Goal: Task Accomplishment & Management: Complete application form

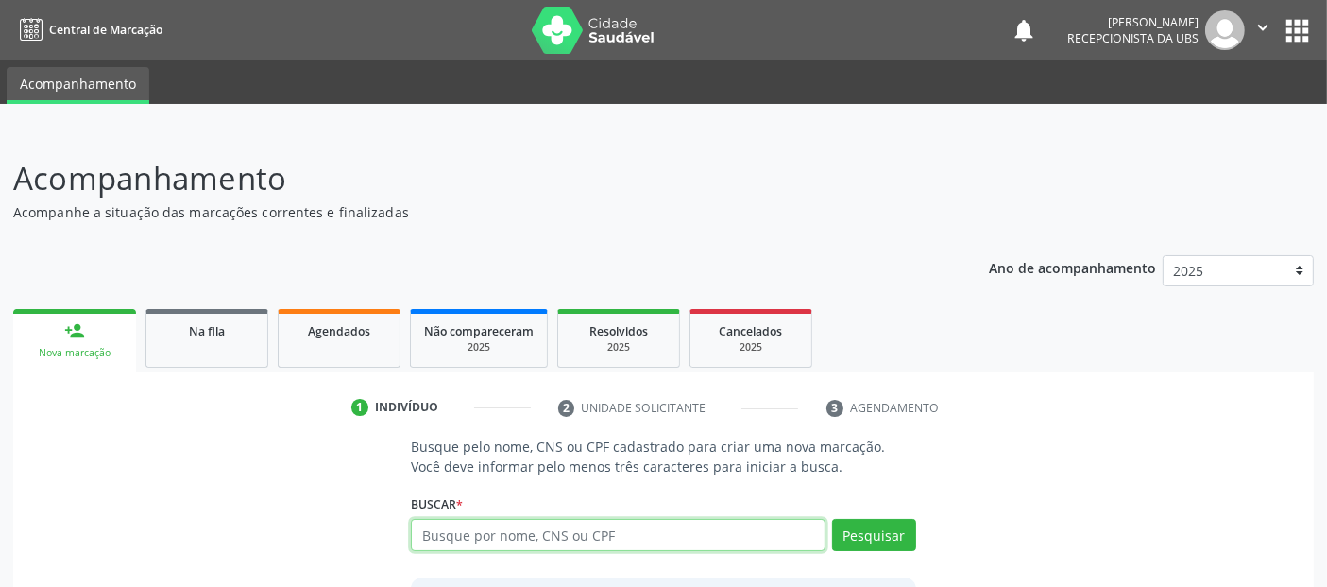
click at [527, 524] on input "text" at bounding box center [618, 535] width 414 height 32
type input "[PERSON_NAME]"
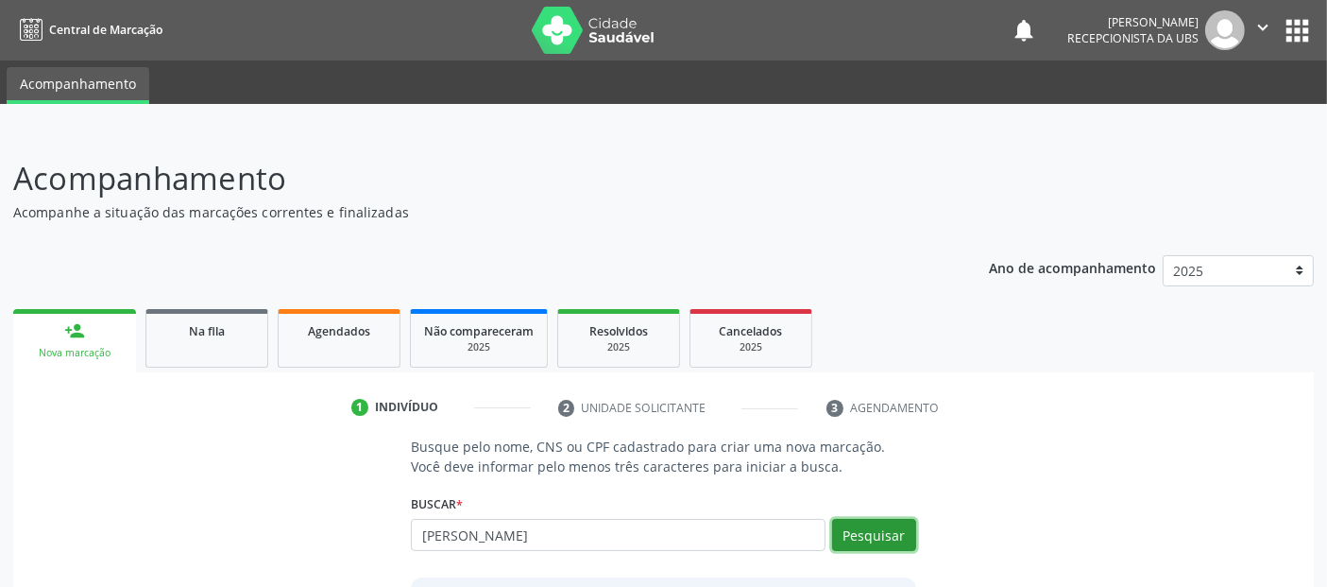
click at [877, 524] on button "Pesquisar" at bounding box center [874, 535] width 84 height 32
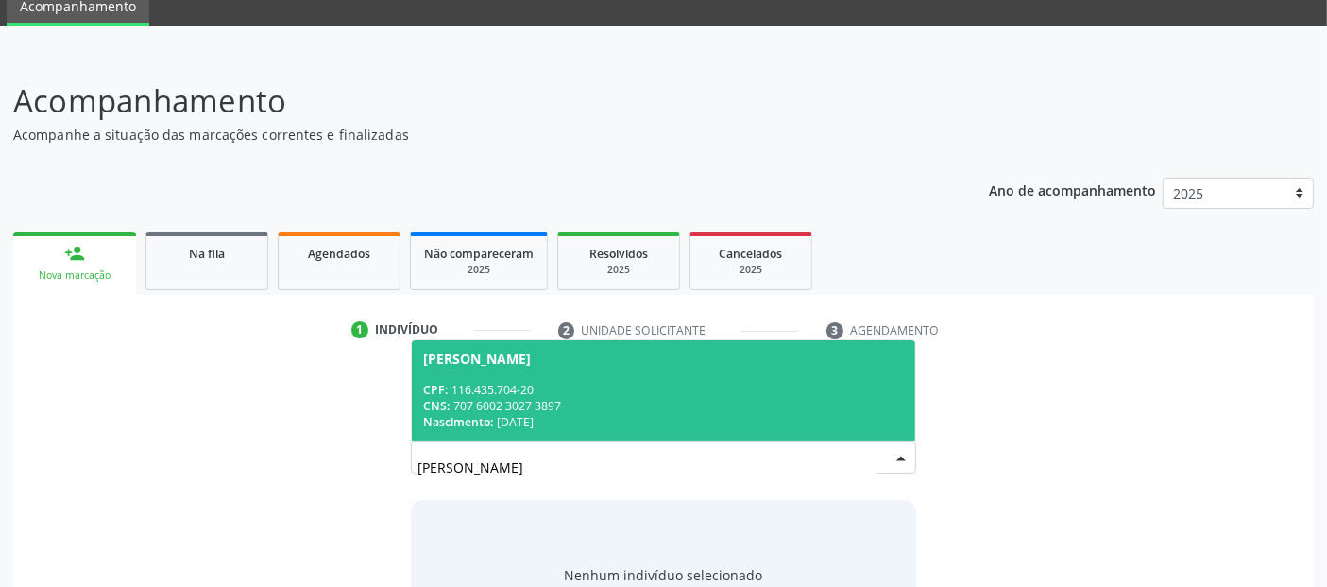
scroll to position [166, 0]
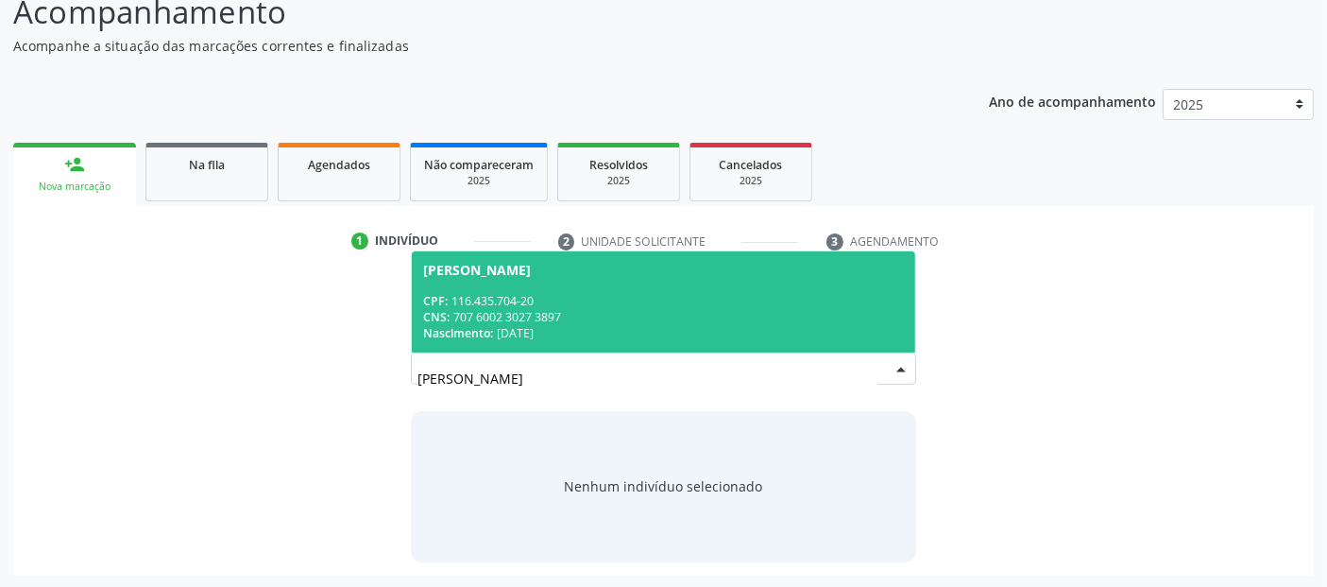
click at [779, 296] on div "CPF: 116.435.704-20" at bounding box center [663, 301] width 480 height 16
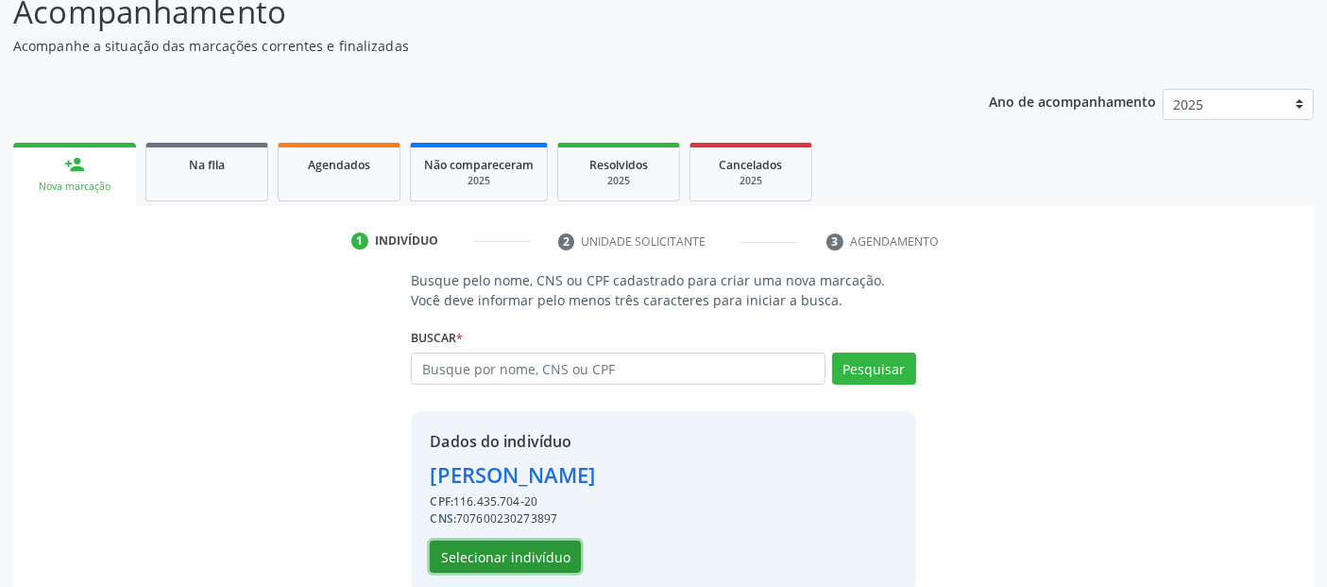
click at [461, 558] on button "Selecionar indivíduo" at bounding box center [505, 556] width 151 height 32
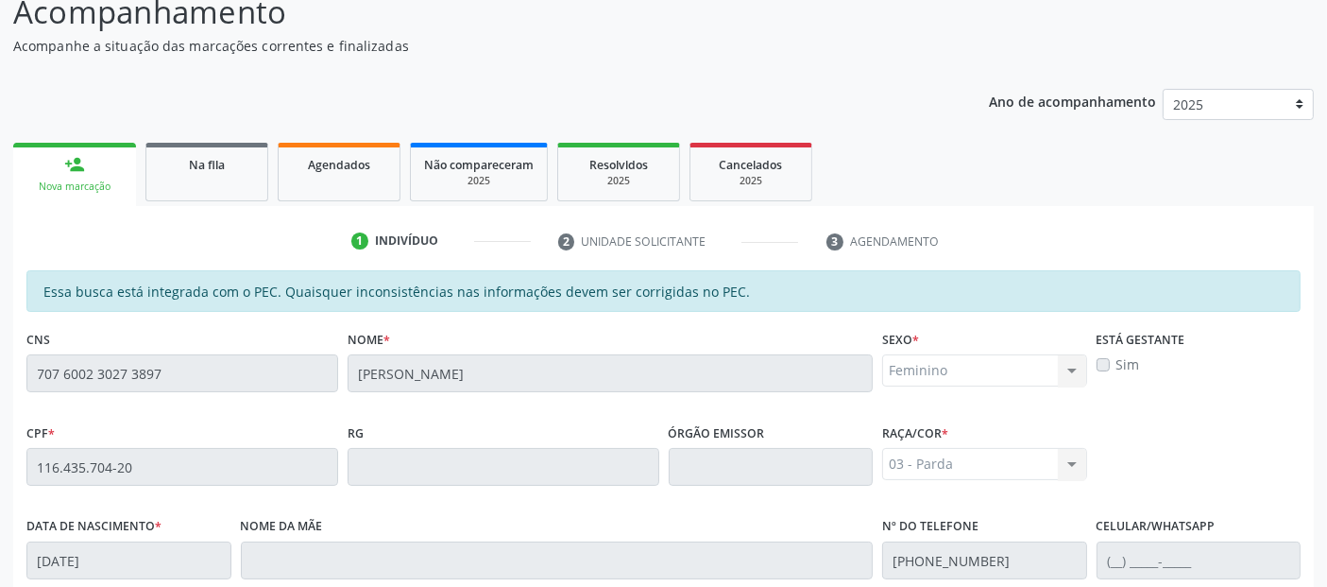
scroll to position [516, 0]
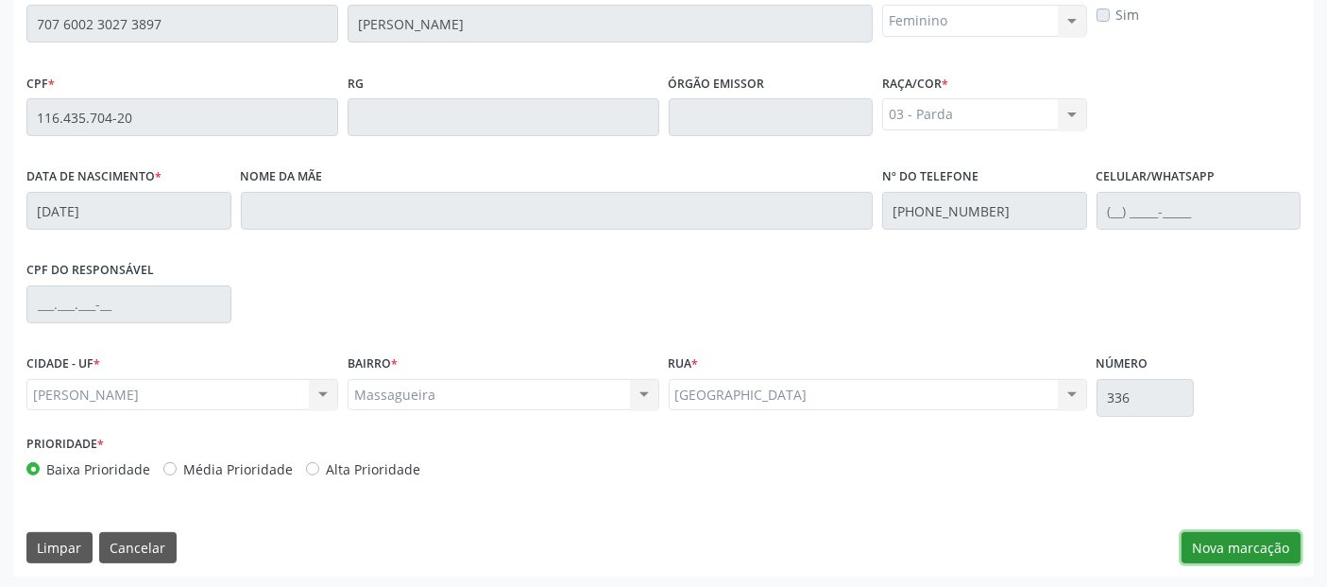
click at [1218, 534] on button "Nova marcação" at bounding box center [1241, 548] width 119 height 32
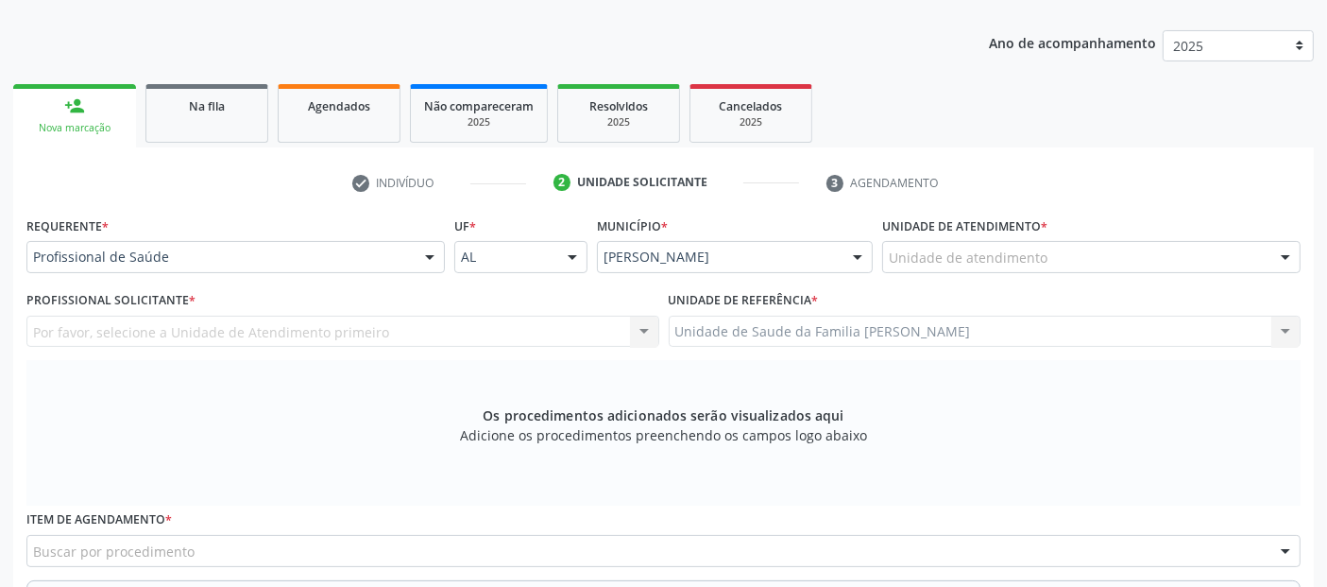
scroll to position [222, 0]
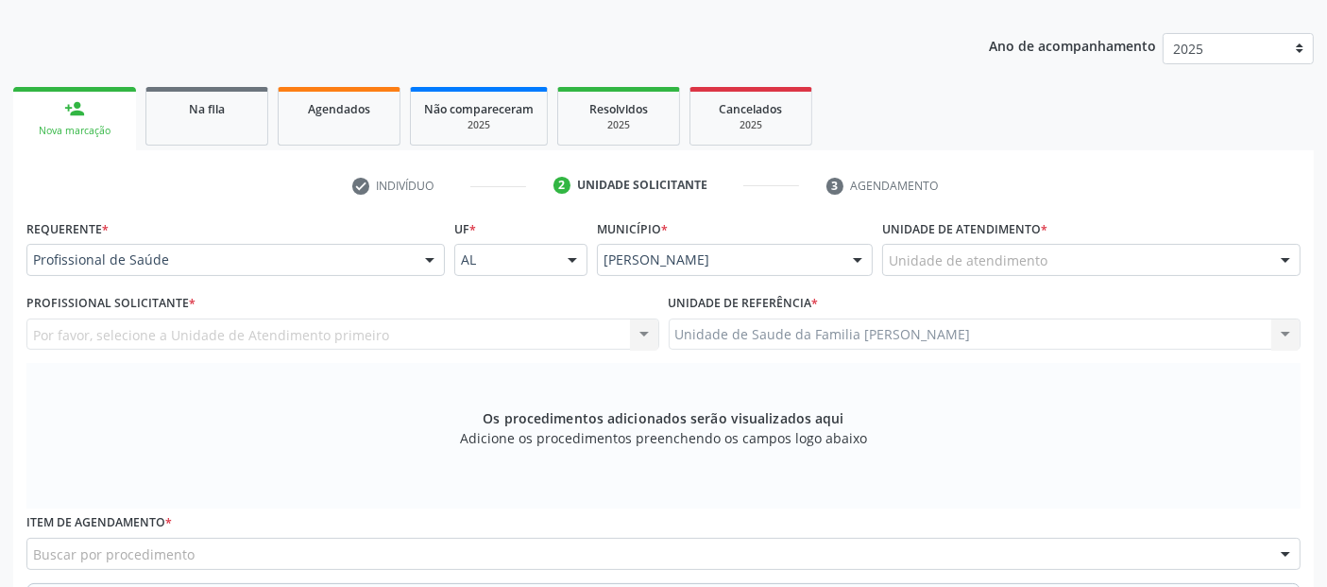
click at [1161, 257] on div "Unidade de atendimento" at bounding box center [1091, 260] width 418 height 32
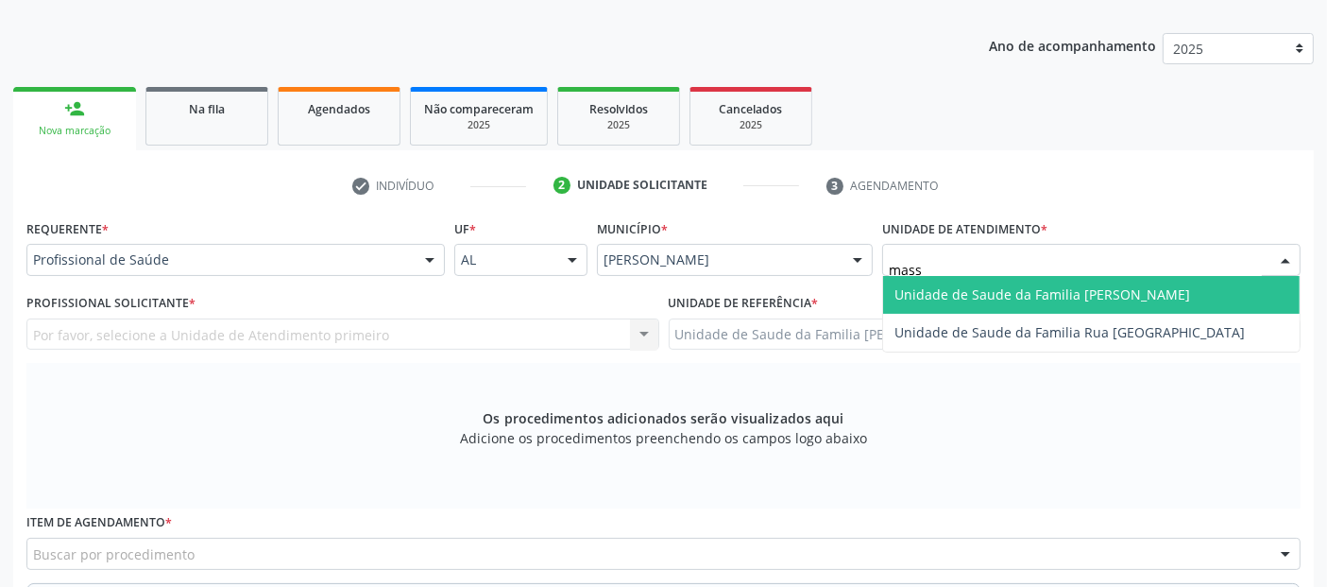
type input "massa"
click at [1118, 287] on span "Unidade de Saude da Familia [PERSON_NAME]" at bounding box center [1043, 294] width 296 height 18
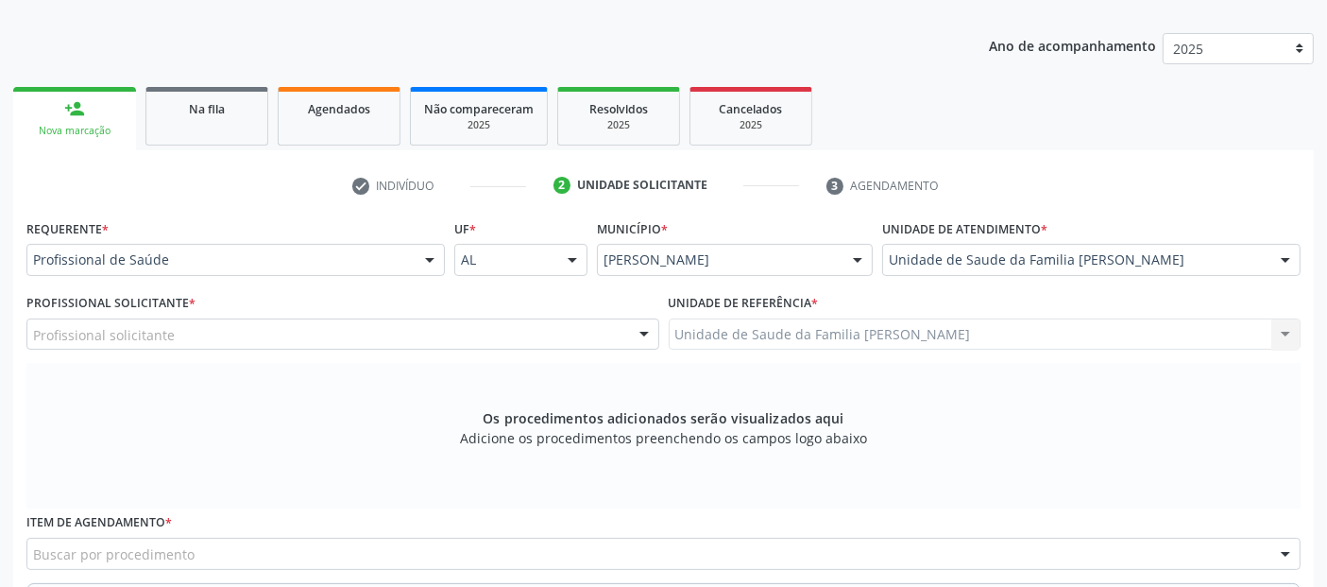
click at [510, 316] on div "Profissional Solicitante * Profissional solicitante Assistente Administrativo -…" at bounding box center [342, 319] width 633 height 60
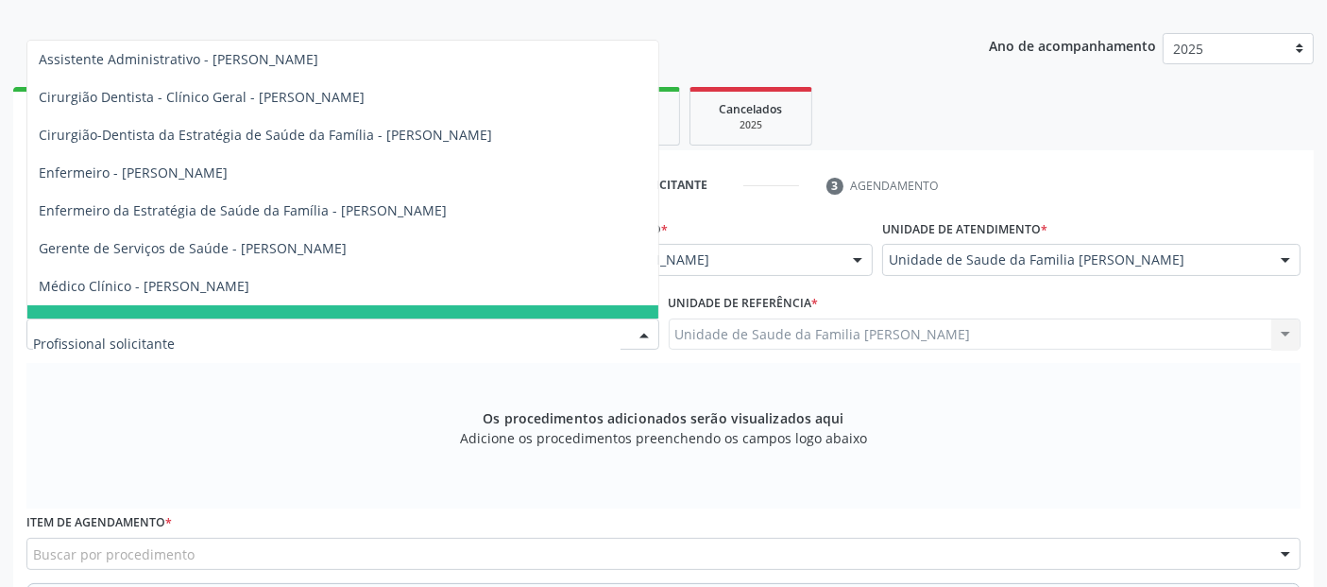
click at [510, 318] on div "Assistente Administrativo - [PERSON_NAME] Cirurgião Dentista - Clínico Geral - …" at bounding box center [342, 334] width 633 height 32
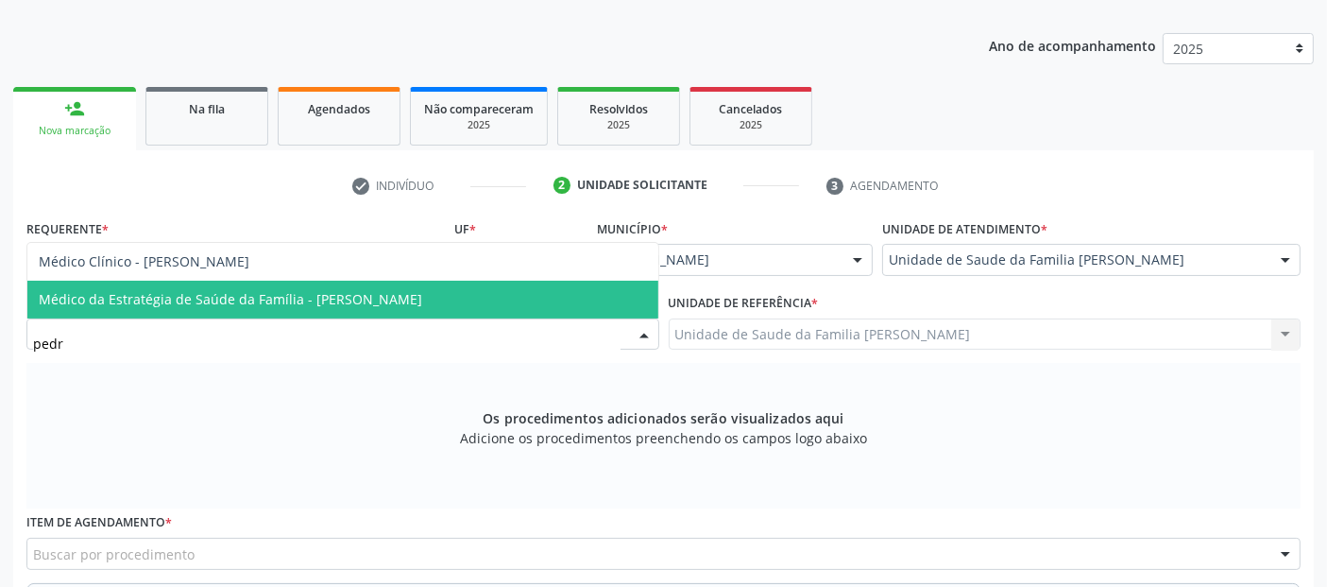
type input "[PERSON_NAME]"
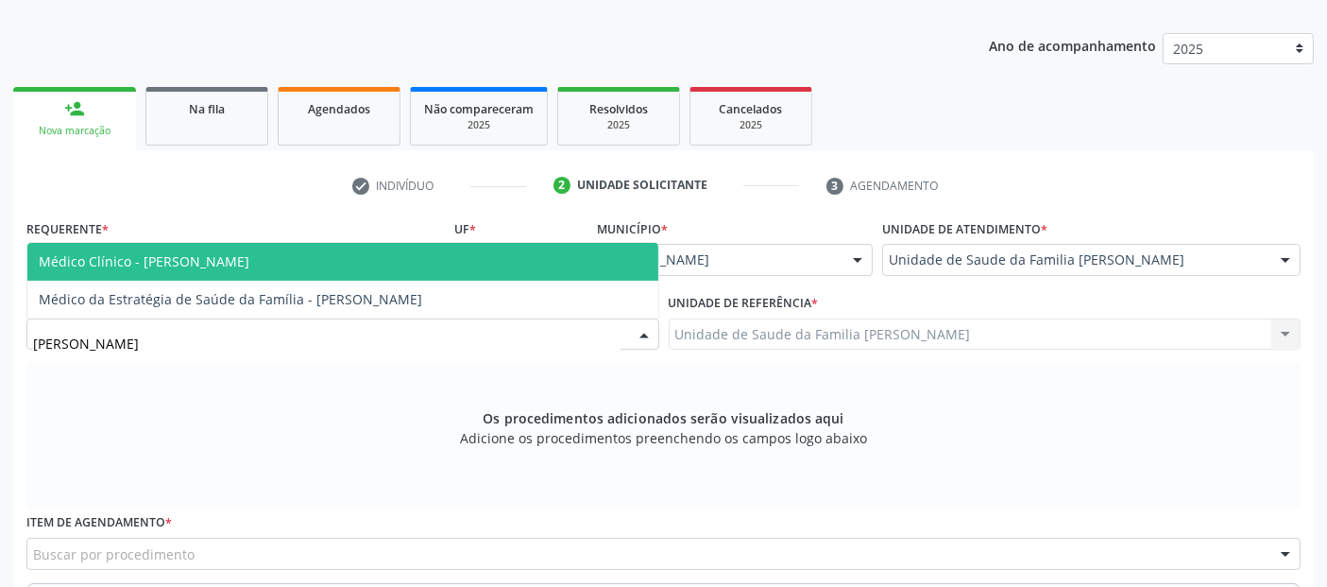
click at [491, 259] on span "Médico Clínico - [PERSON_NAME]" at bounding box center [342, 262] width 631 height 38
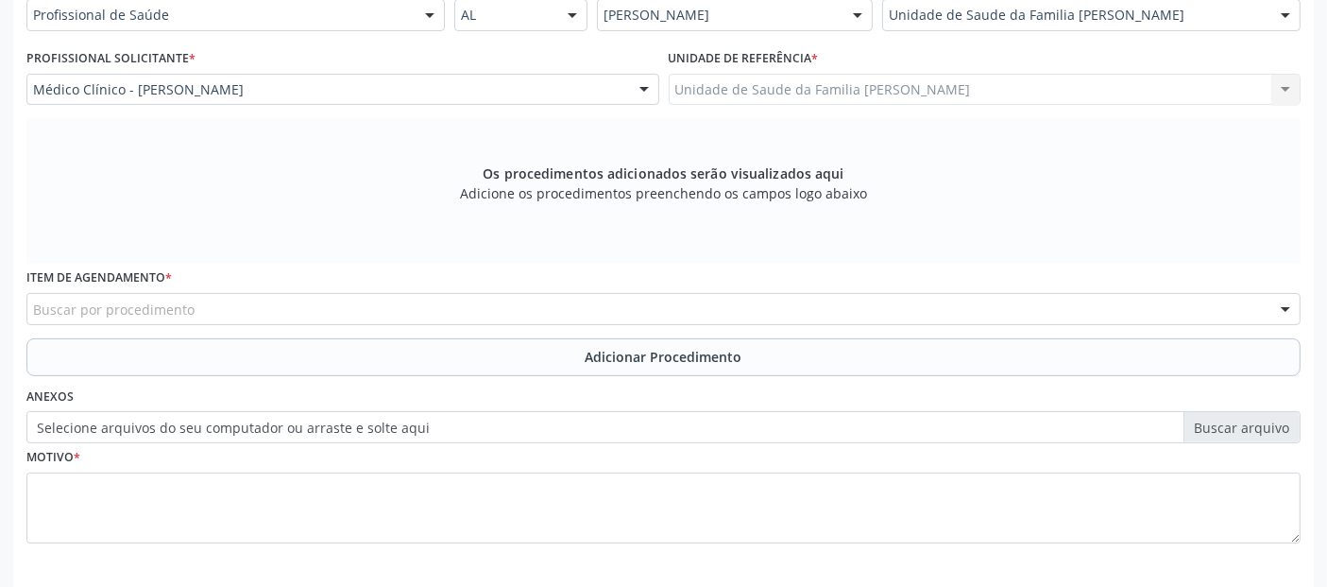
scroll to position [545, 0]
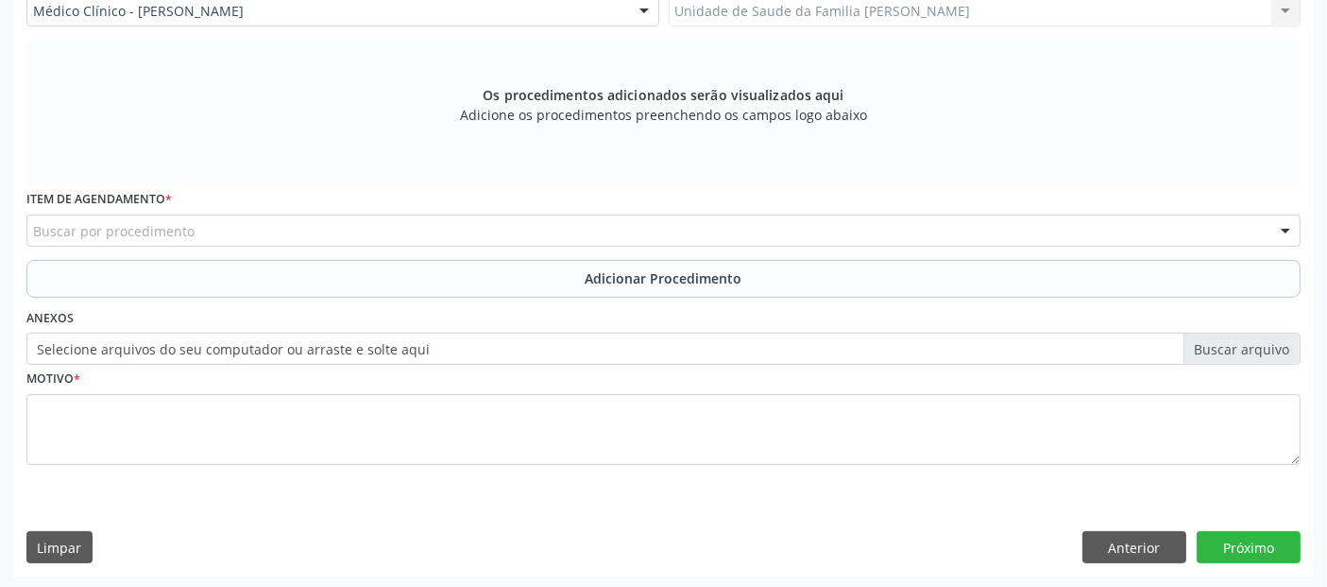
click at [858, 225] on div "Buscar por procedimento" at bounding box center [663, 230] width 1274 height 32
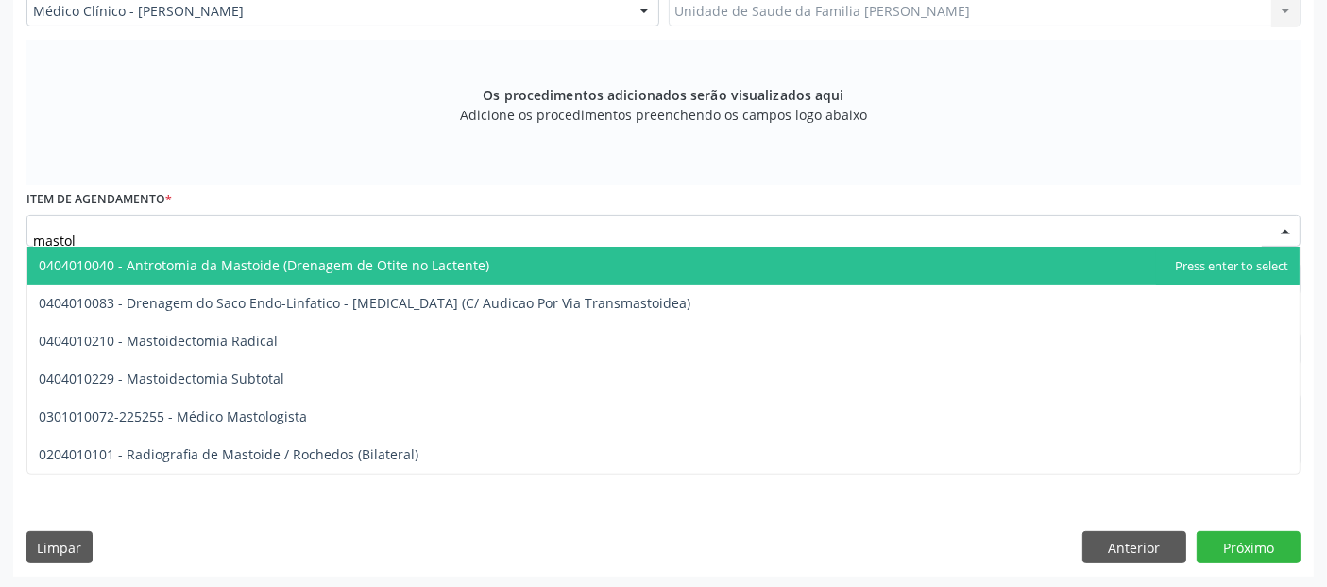
type input "mastolo"
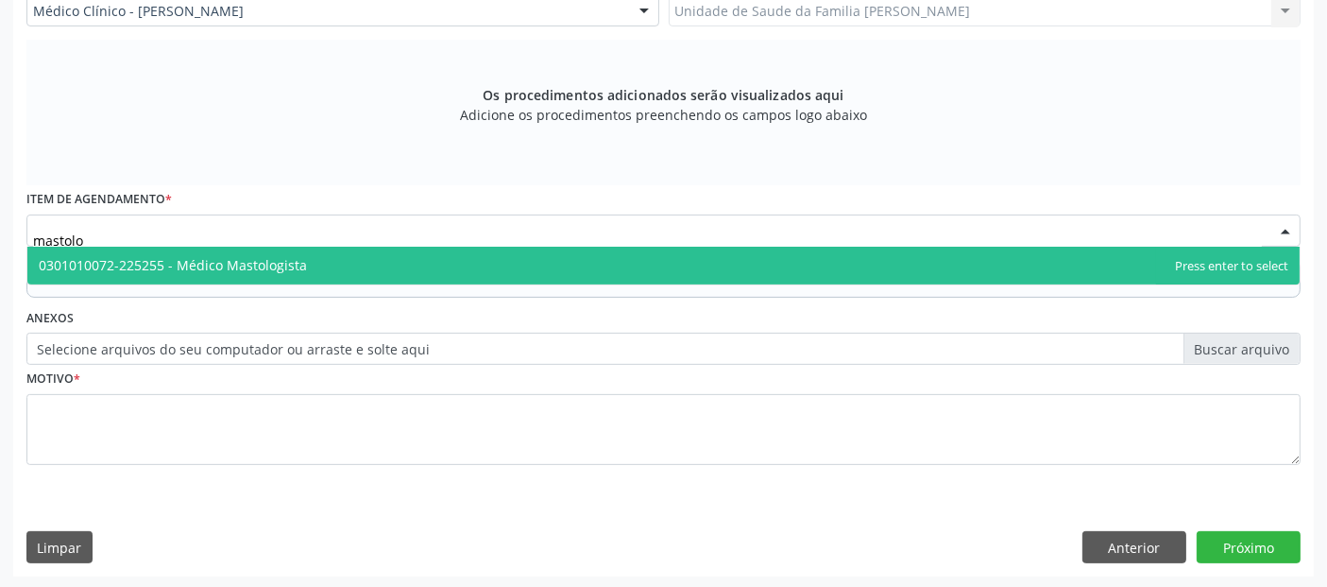
click at [737, 260] on span "0301010072-225255 - Médico Mastologista" at bounding box center [663, 266] width 1272 height 38
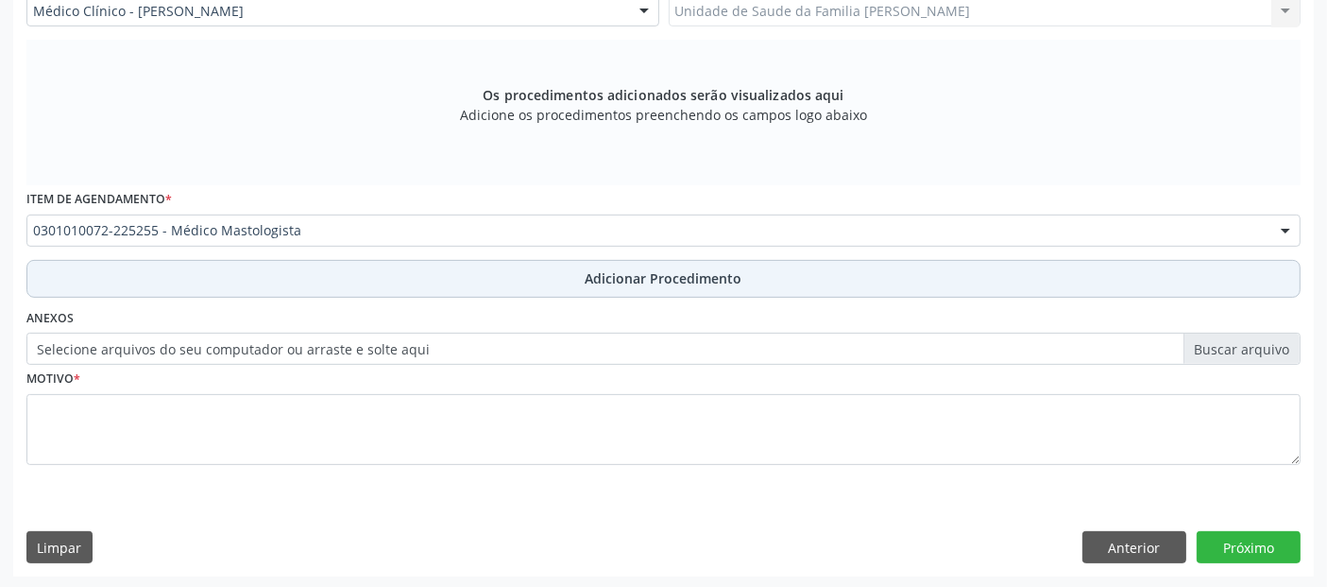
click at [684, 278] on span "Adicionar Procedimento" at bounding box center [664, 278] width 157 height 20
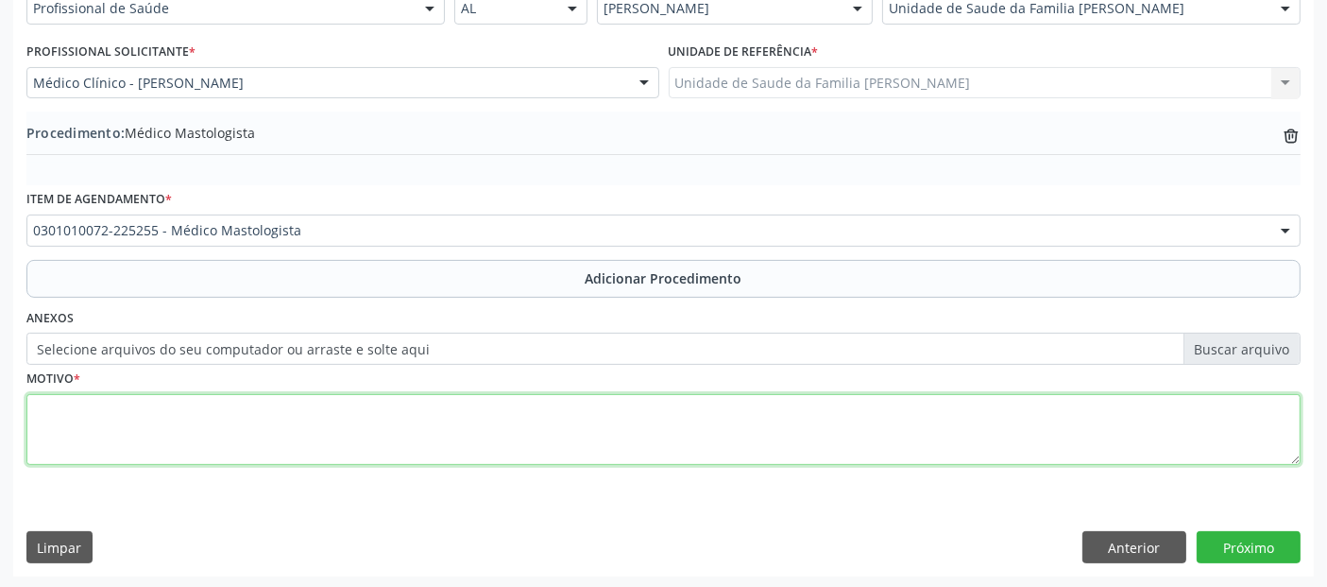
click at [419, 408] on textarea at bounding box center [663, 430] width 1274 height 72
type textarea "p"
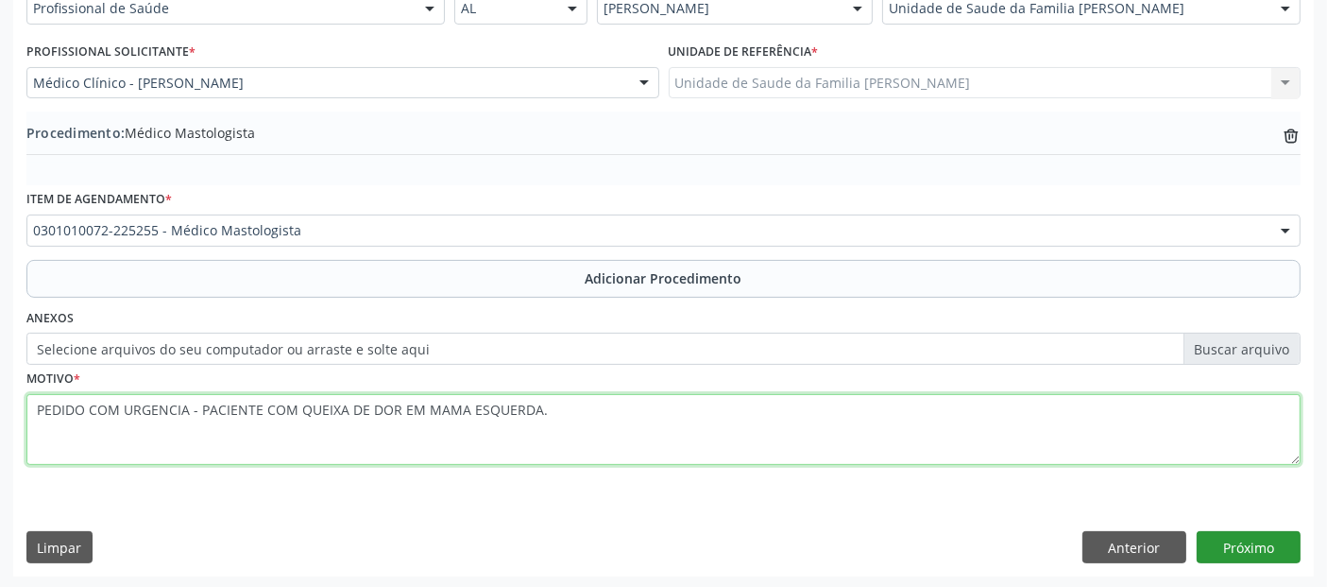
type textarea "PEDIDO COM URGENCIA - PACIENTE COM QUEIXA DE DOR EM MAMA ESQUERDA."
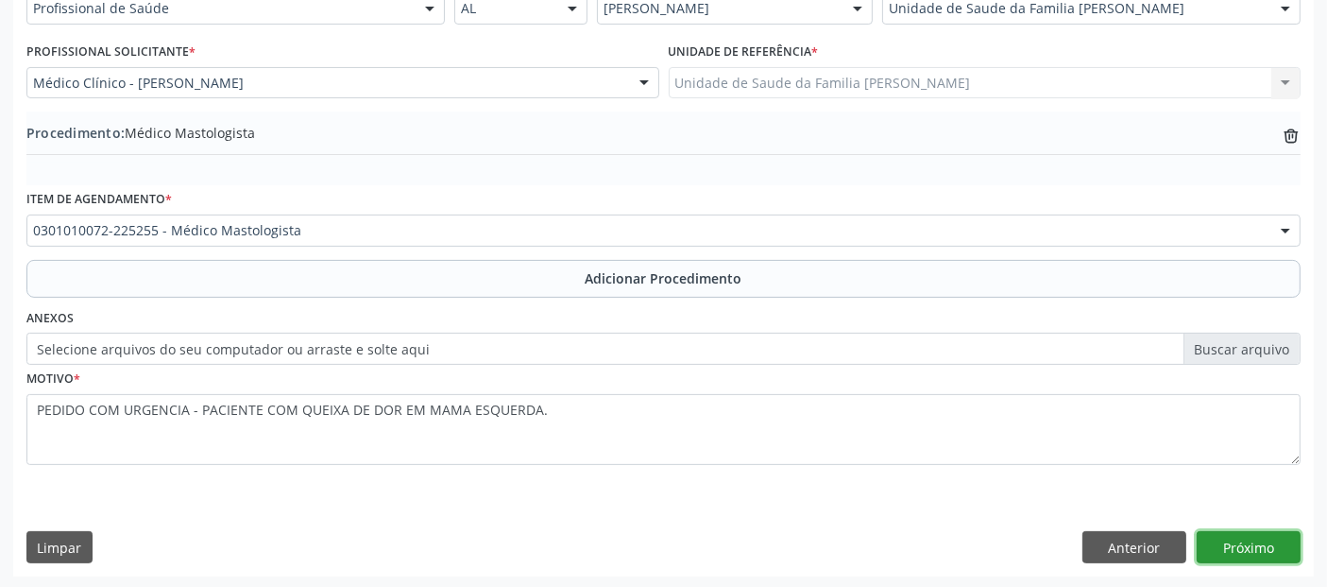
click at [1251, 533] on button "Próximo" at bounding box center [1249, 547] width 104 height 32
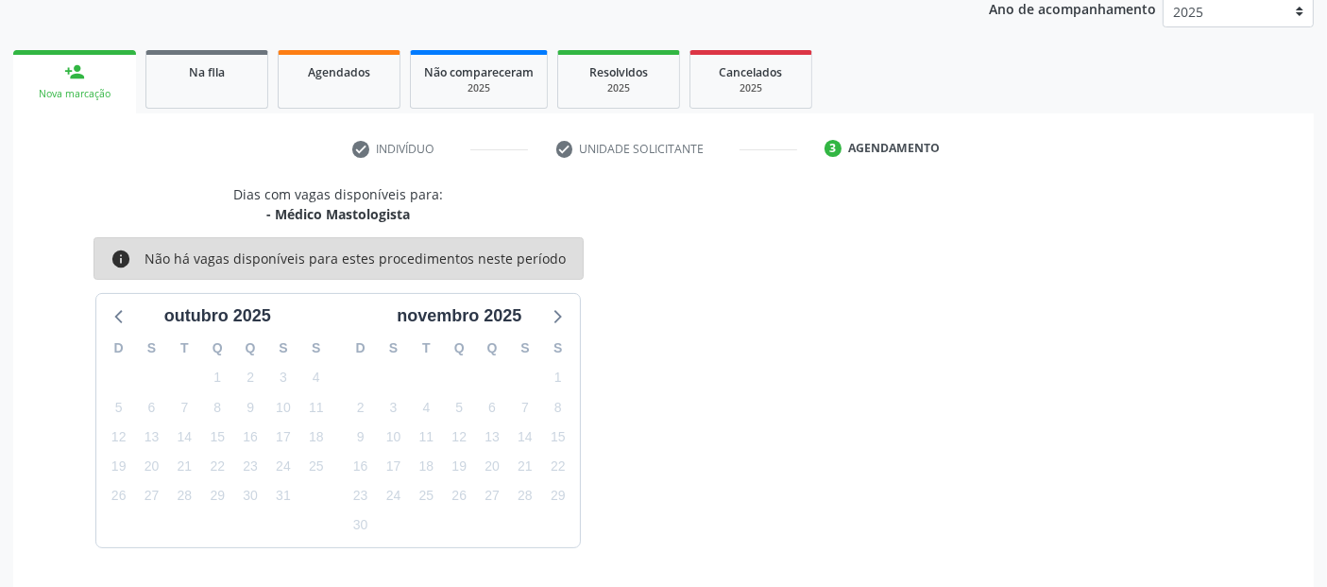
scroll to position [315, 0]
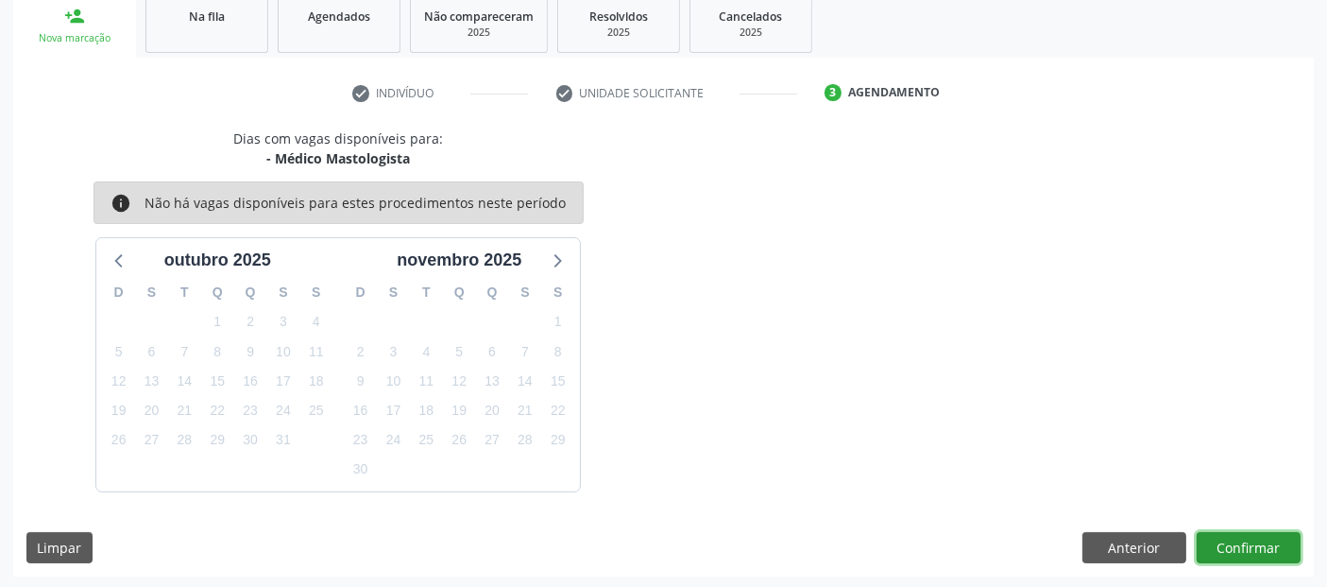
click at [1251, 533] on button "Confirmar" at bounding box center [1249, 548] width 104 height 32
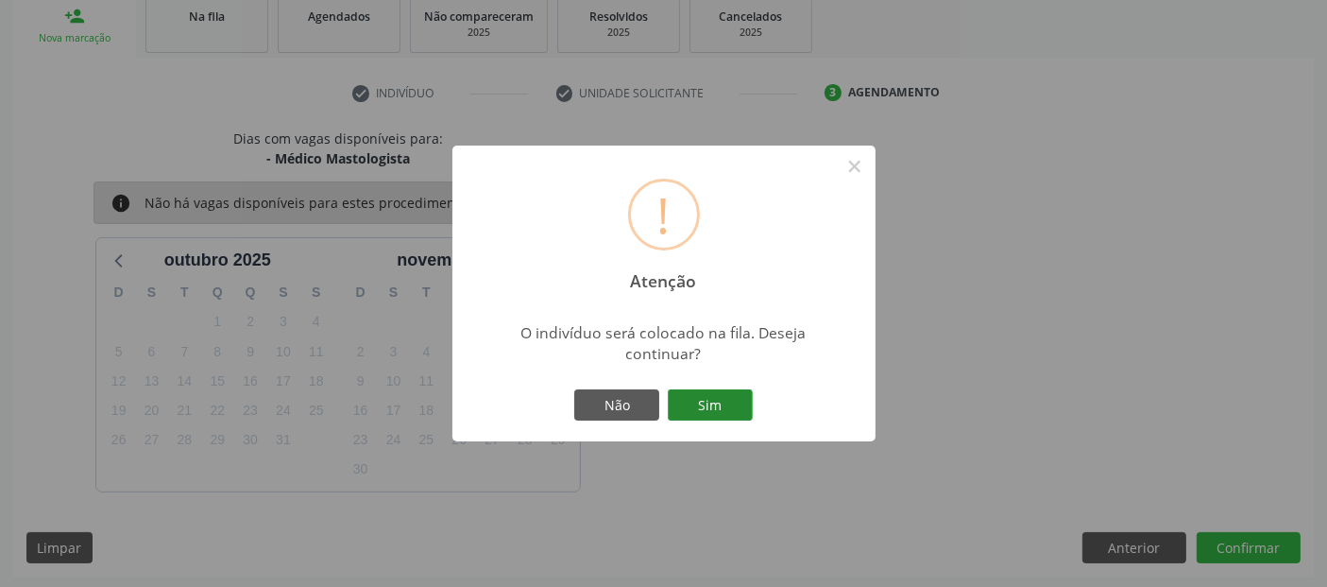
click at [745, 392] on button "Sim" at bounding box center [710, 405] width 85 height 32
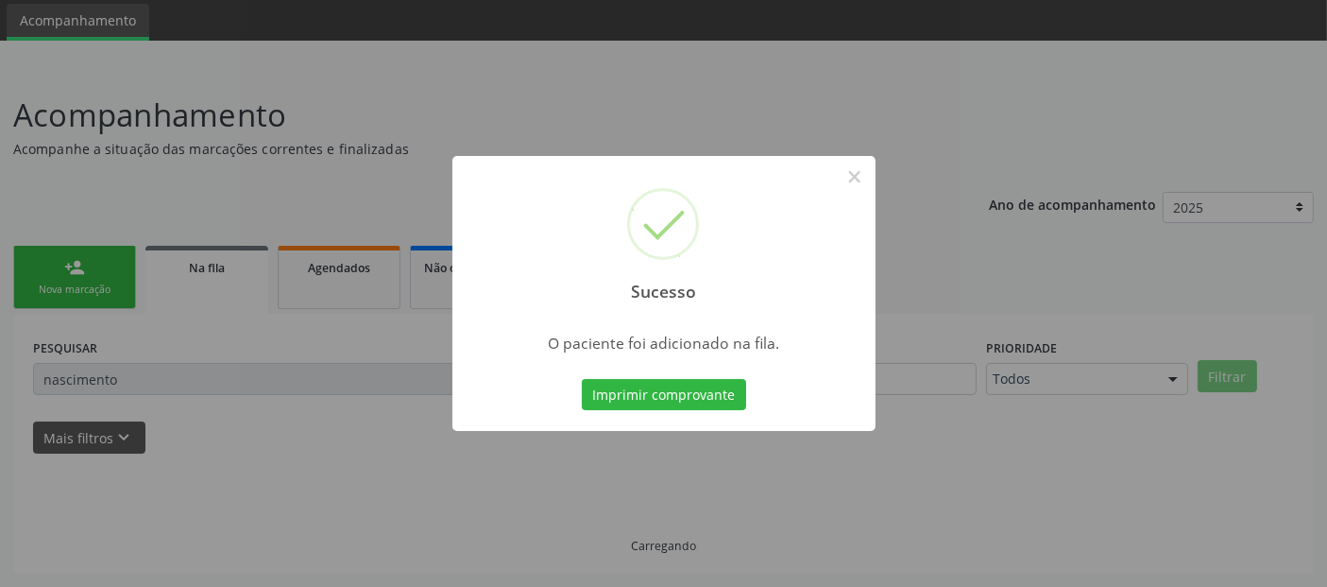
scroll to position [61, 0]
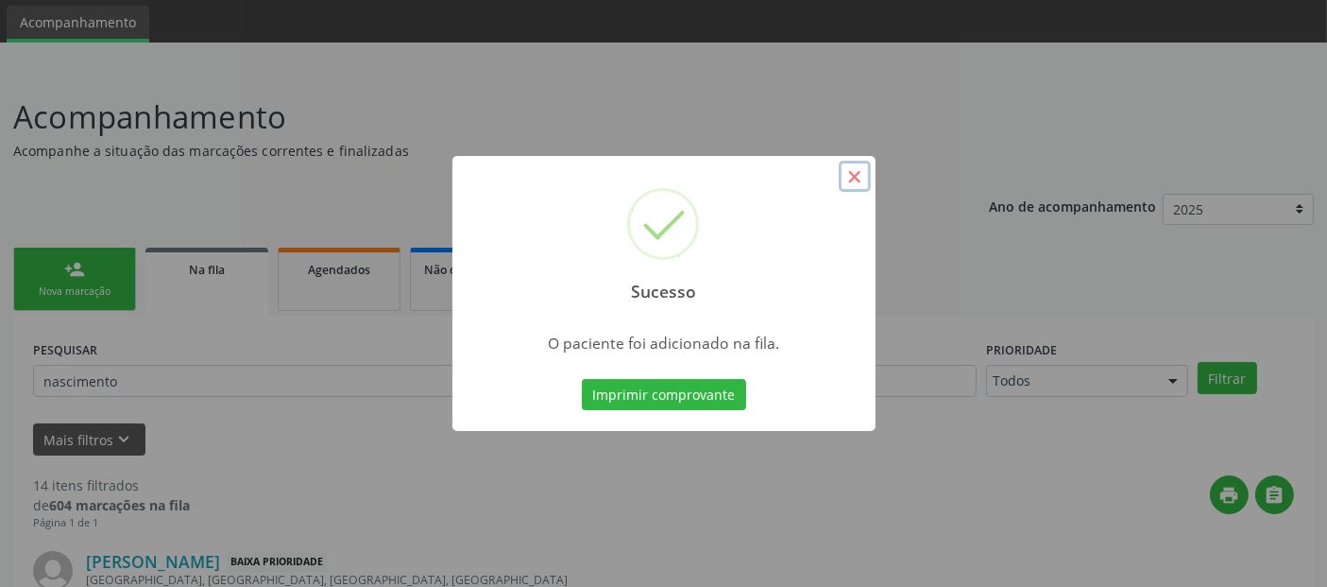
click at [847, 181] on button "×" at bounding box center [855, 177] width 32 height 32
